Goal: Task Accomplishment & Management: Manage account settings

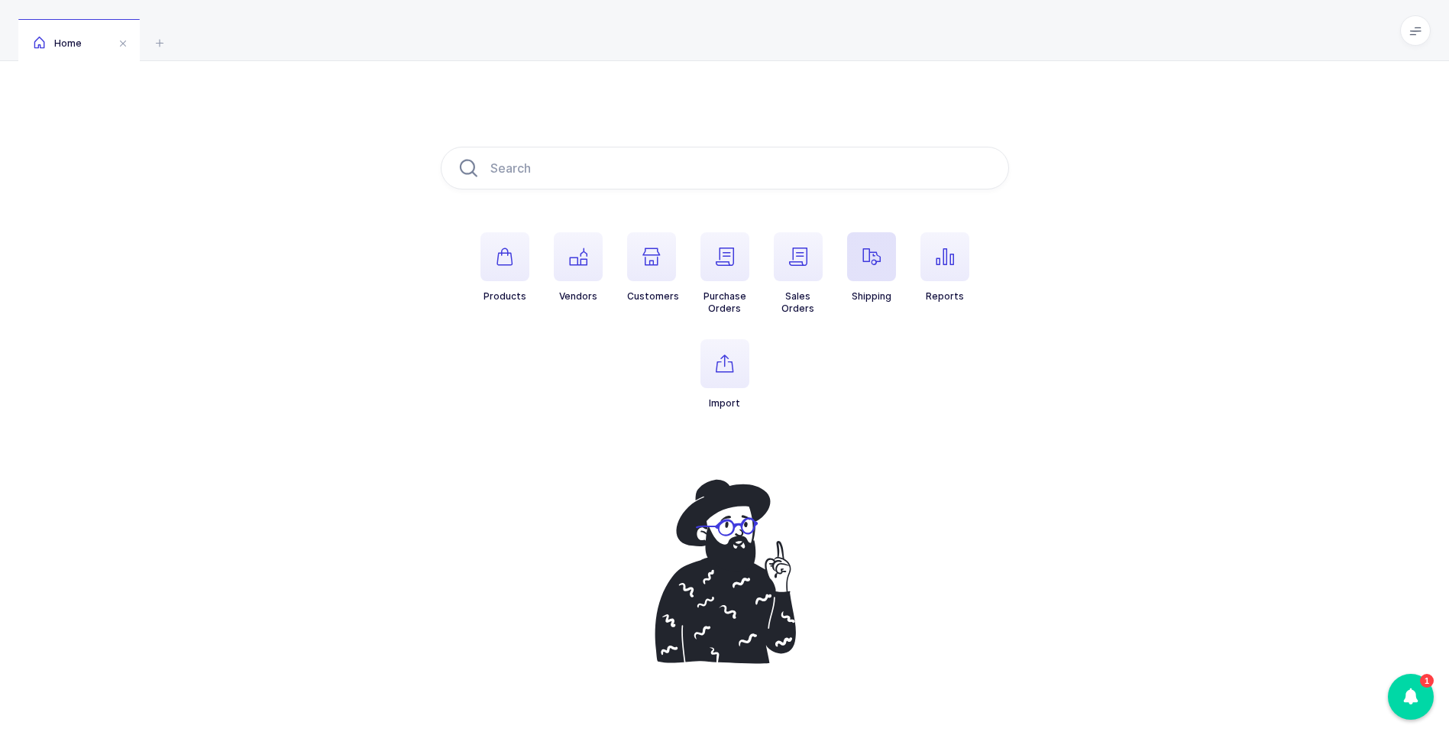
click at [879, 257] on icon "button" at bounding box center [871, 256] width 18 height 18
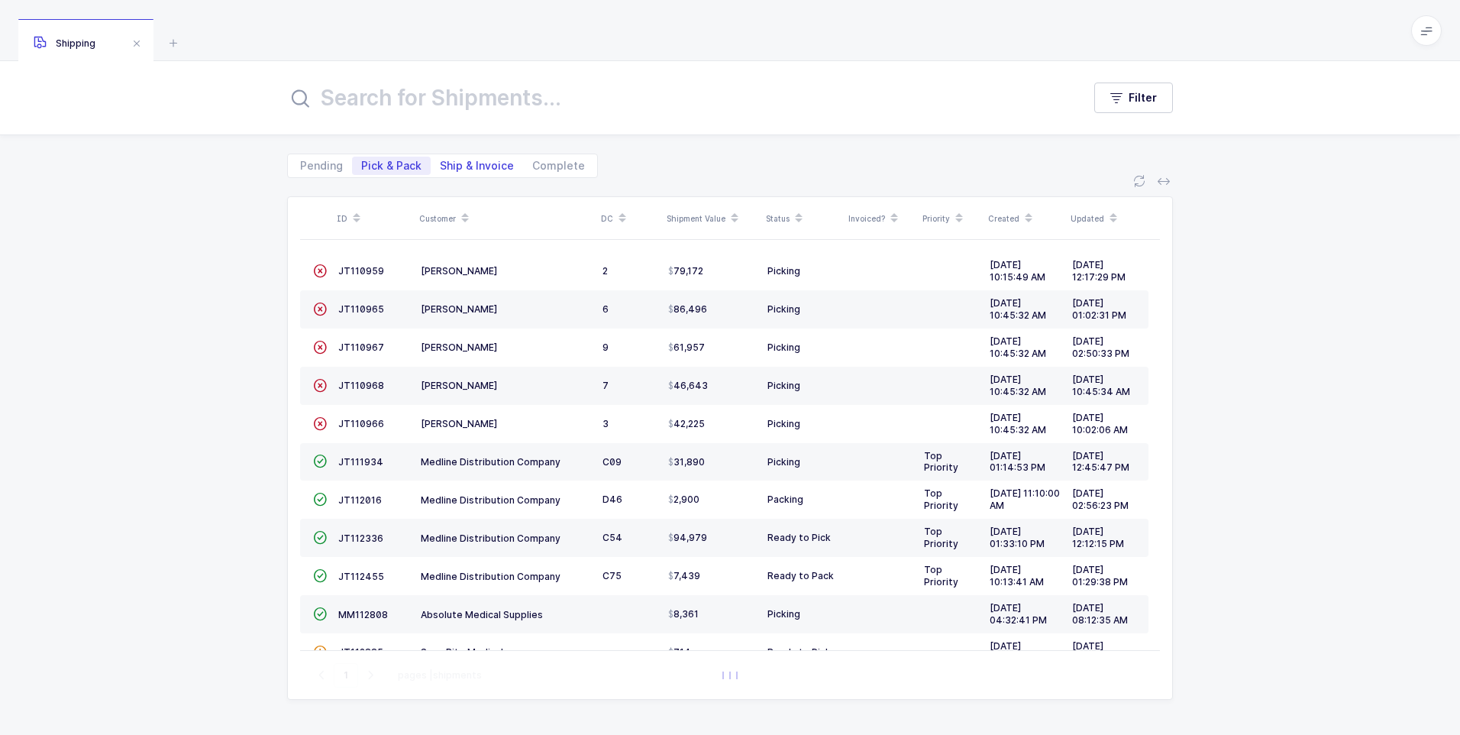
click at [471, 167] on span "Ship & Invoice" at bounding box center [477, 165] width 74 height 11
click at [441, 167] on input "Ship & Invoice" at bounding box center [436, 162] width 10 height 10
radio input "true"
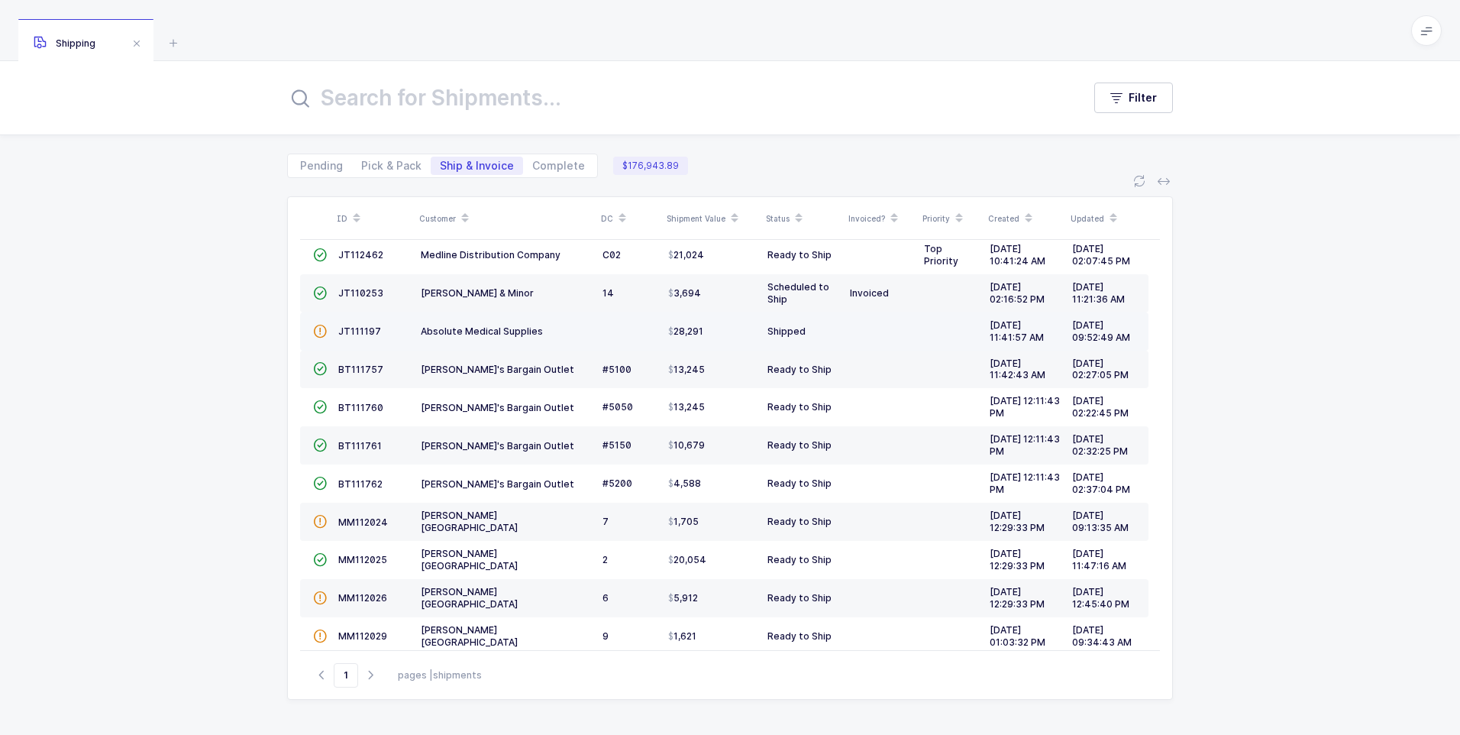
scroll to position [33, 0]
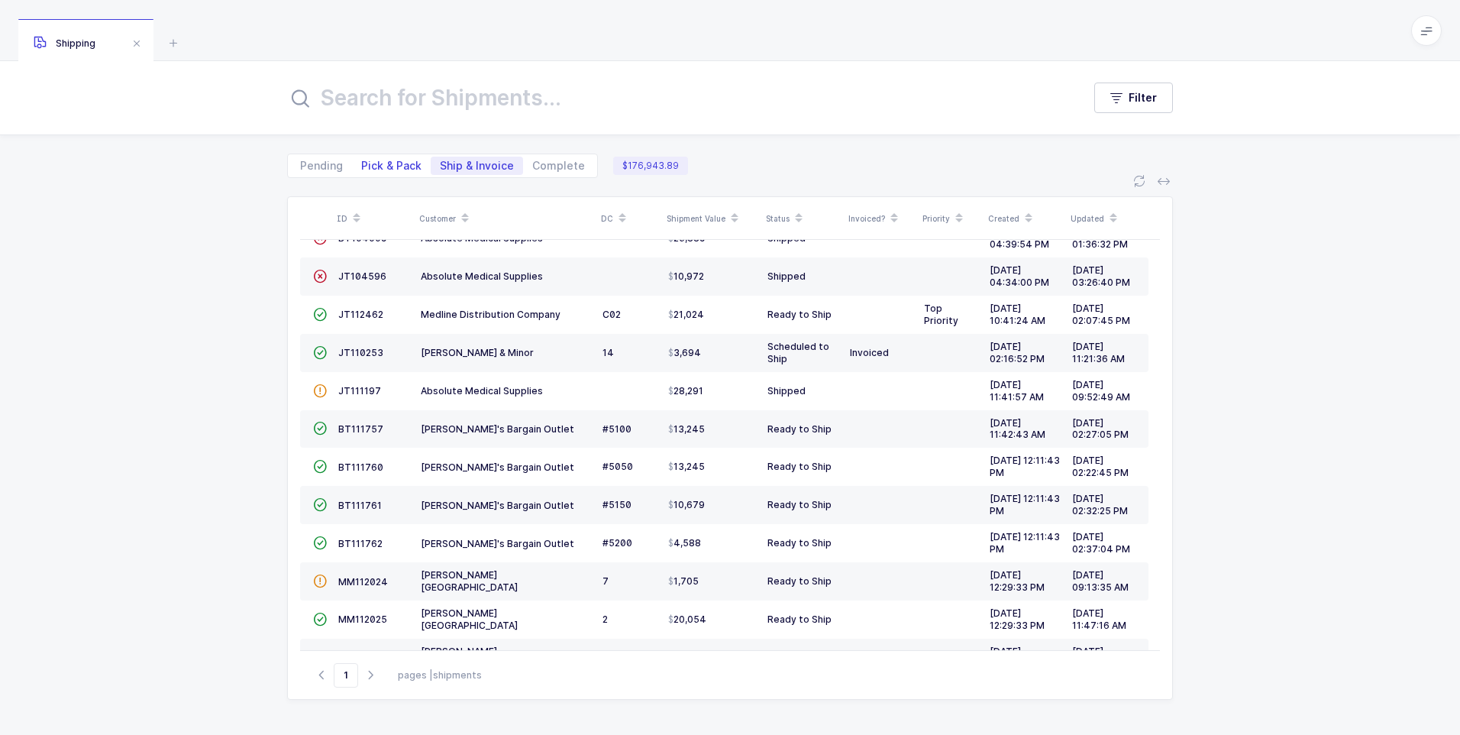
click at [393, 168] on span "Pick & Pack" at bounding box center [391, 165] width 60 height 11
click at [362, 167] on input "Pick & Pack" at bounding box center [357, 162] width 10 height 10
radio input "true"
radio input "false"
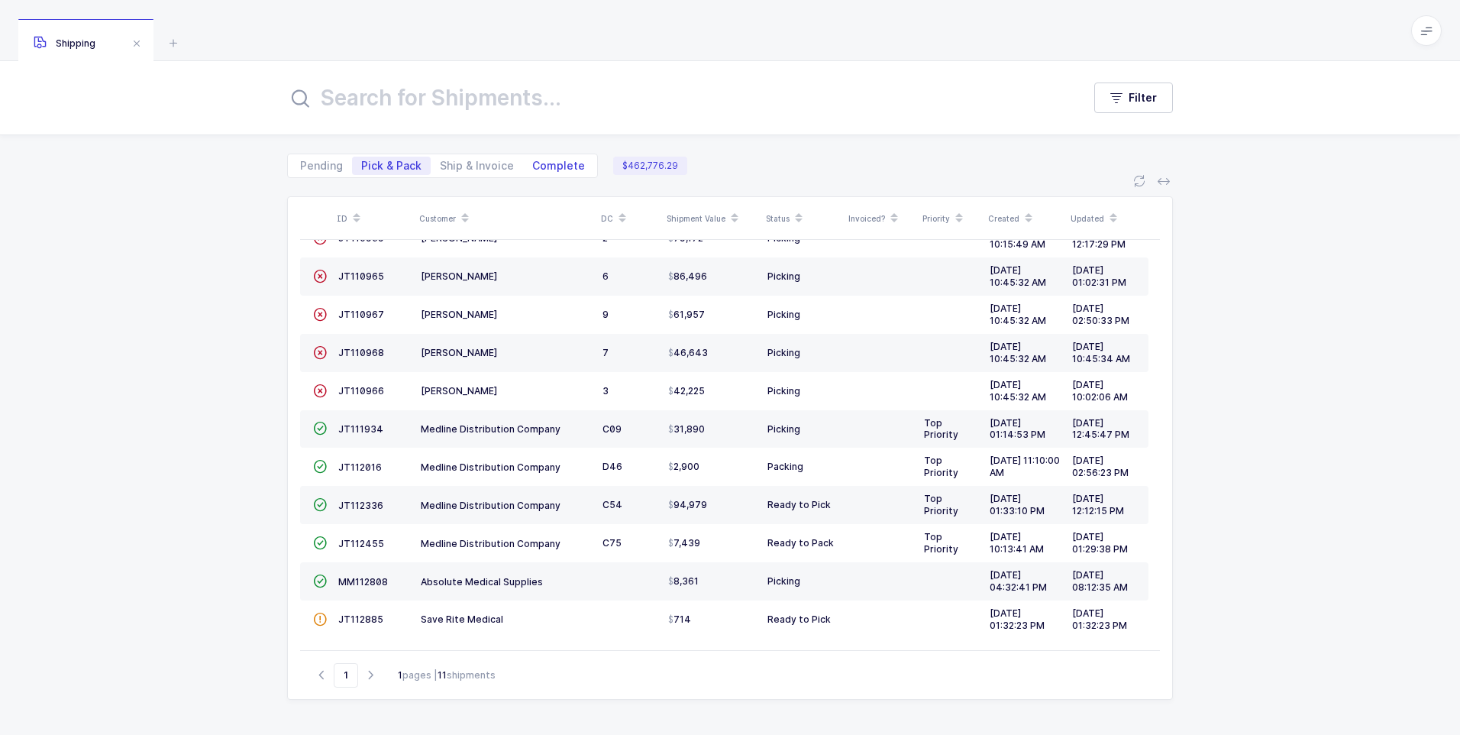
click at [560, 166] on span "Complete" at bounding box center [558, 165] width 53 height 11
click at [533, 166] on input "Complete" at bounding box center [528, 162] width 10 height 10
radio input "true"
radio input "false"
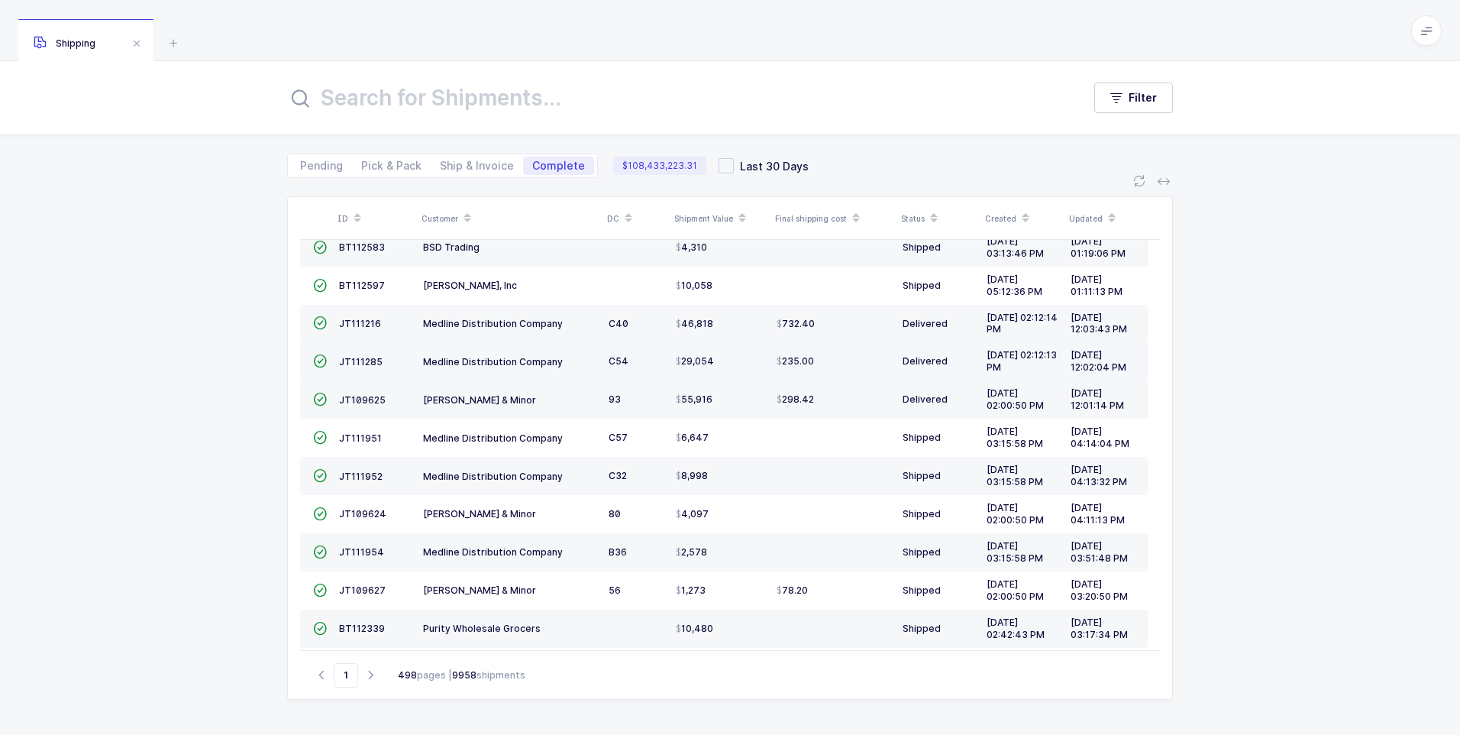
scroll to position [0, 0]
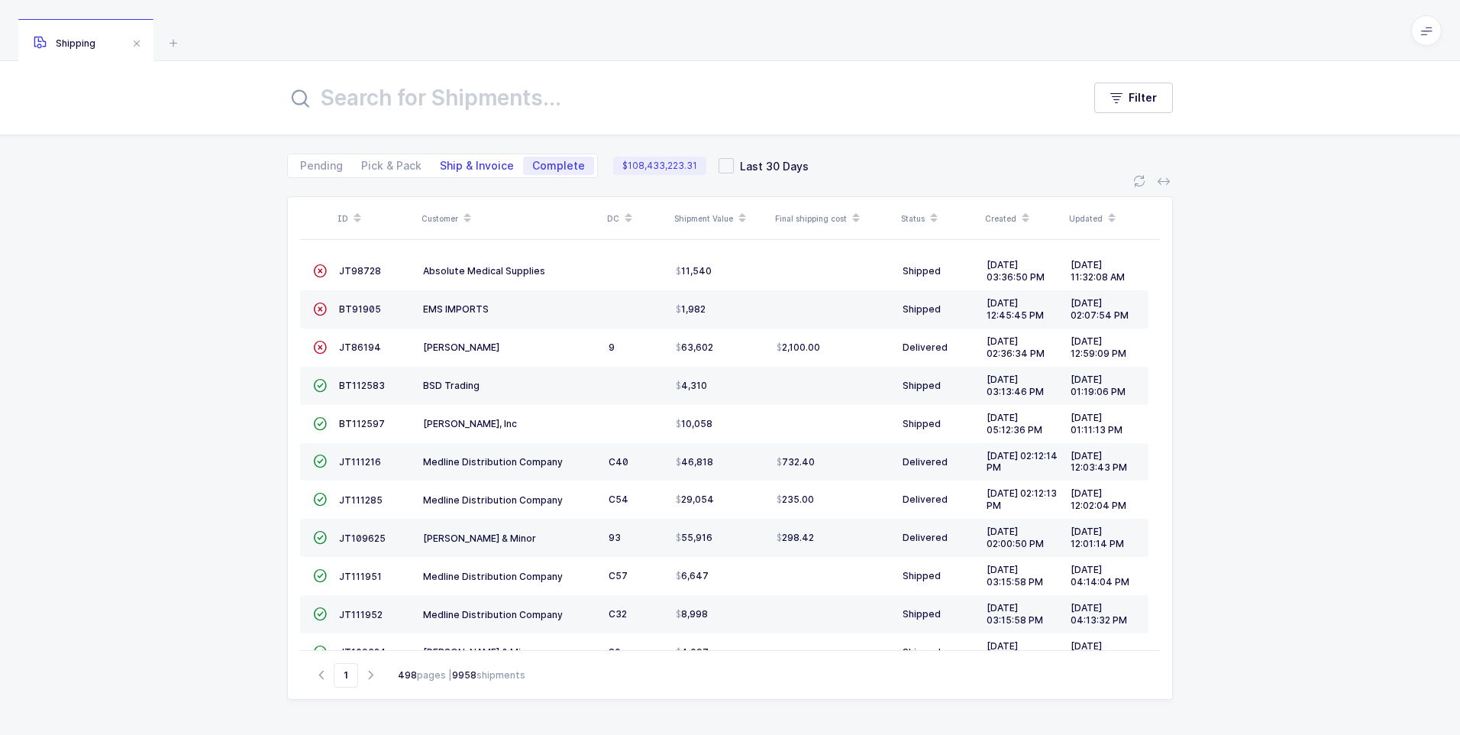
click at [448, 167] on span "Ship & Invoice" at bounding box center [477, 165] width 74 height 11
click at [441, 167] on input "Ship & Invoice" at bounding box center [436, 162] width 10 height 10
radio input "true"
radio input "false"
